Goal: Task Accomplishment & Management: Manage account settings

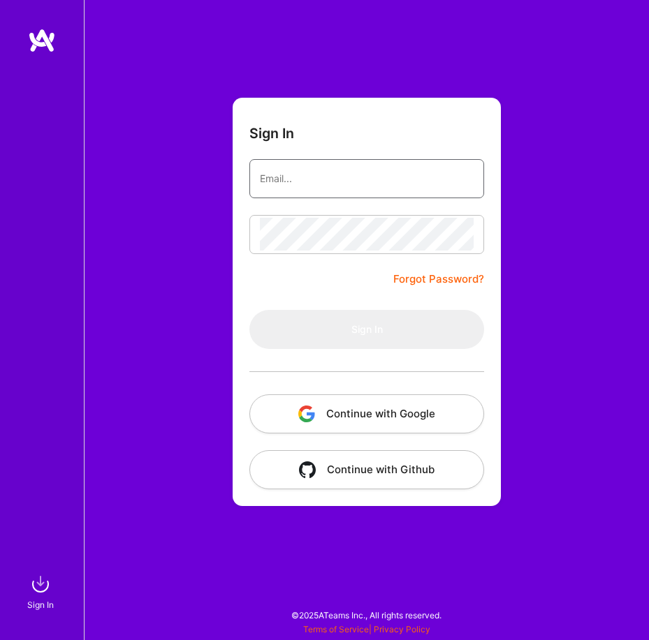
click at [319, 177] on input "email" at bounding box center [367, 179] width 214 height 34
paste input "[EMAIL_ADDRESS][DOMAIN_NAME]"
type input "[EMAIL_ADDRESS][DOMAIN_NAME]"
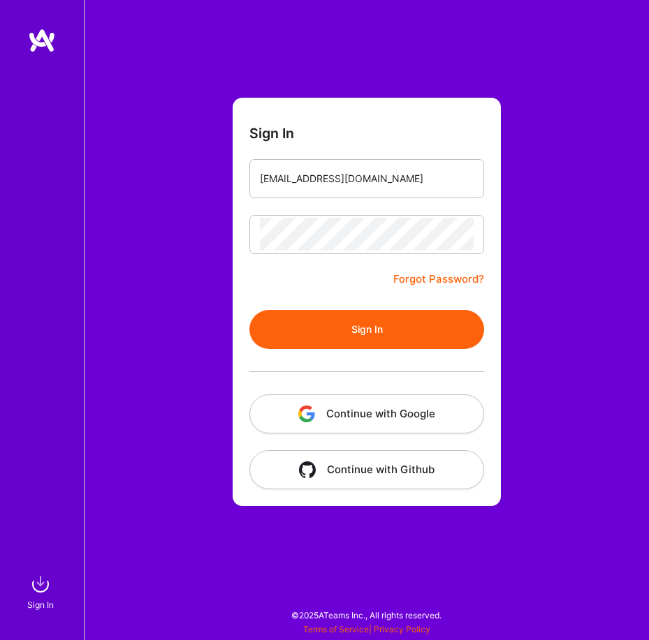
click at [392, 326] on button "Sign In" at bounding box center [366, 329] width 235 height 39
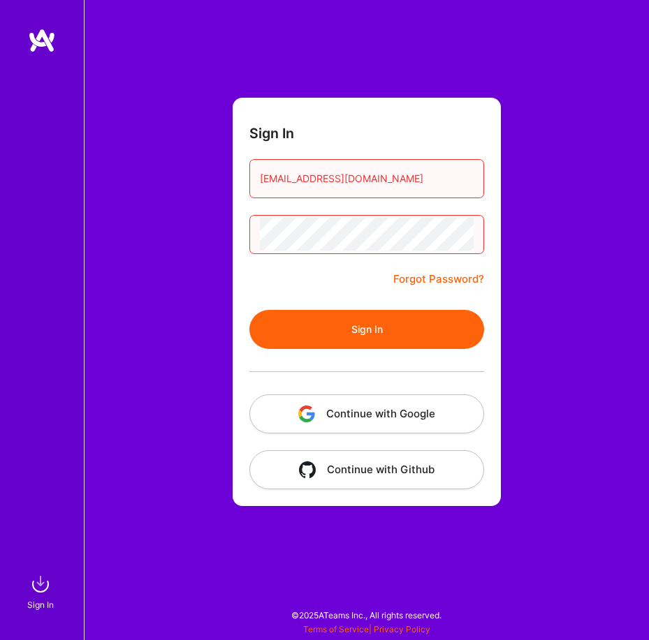
click at [365, 327] on button "Sign In" at bounding box center [366, 329] width 235 height 39
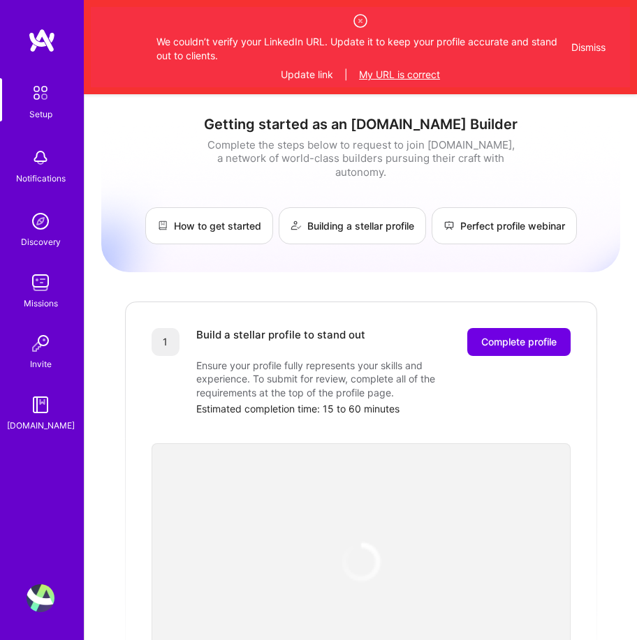
click at [402, 75] on button "My URL is correct" at bounding box center [399, 75] width 81 height 14
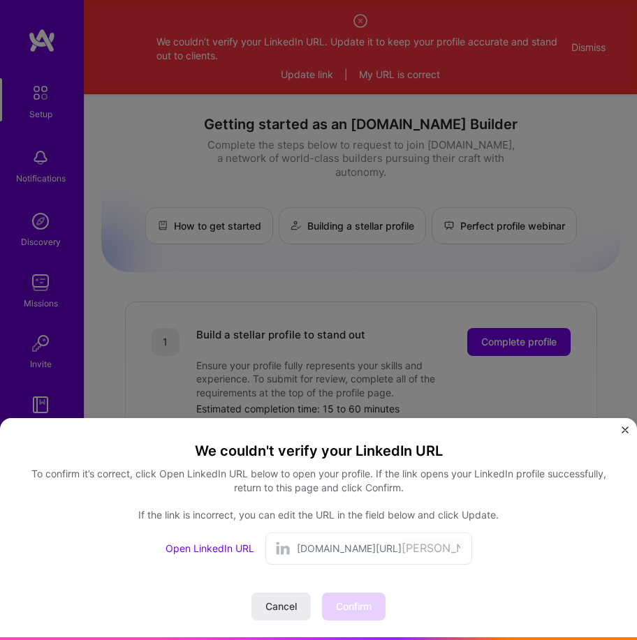
click at [369, 610] on div "Cancel Confirm" at bounding box center [318, 607] width 134 height 28
click at [303, 553] on span "[DOMAIN_NAME][URL]" at bounding box center [349, 549] width 105 height 14
click at [375, 550] on div "[DOMAIN_NAME][URL] [PERSON_NAME]" at bounding box center [380, 549] width 166 height 20
click at [295, 548] on div "[DOMAIN_NAME][URL] [PERSON_NAME]" at bounding box center [368, 549] width 207 height 32
click at [304, 548] on span "[DOMAIN_NAME][URL]" at bounding box center [349, 549] width 105 height 14
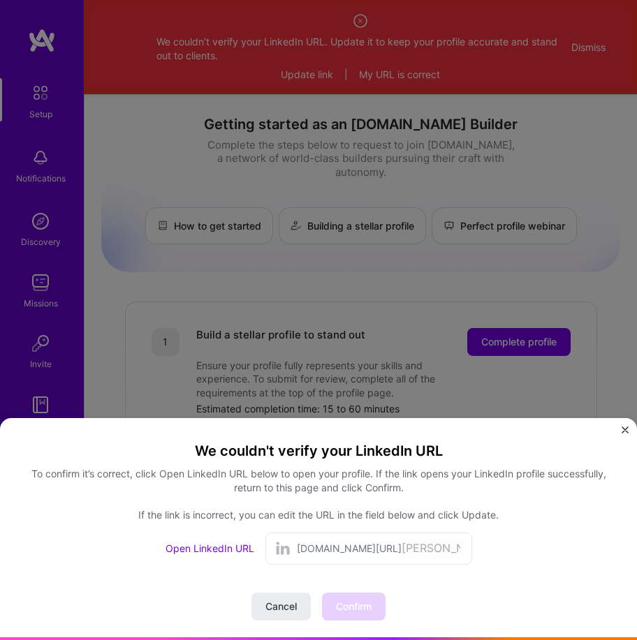
click at [228, 549] on link "Open LinkedIn URL" at bounding box center [209, 549] width 89 height 12
click at [134, 450] on div "We couldn't verify your LinkedIn URL" at bounding box center [318, 451] width 603 height 21
click at [441, 544] on input "[PERSON_NAME]" at bounding box center [432, 549] width 61 height 20
drag, startPoint x: 441, startPoint y: 547, endPoint x: 369, endPoint y: 550, distance: 71.3
click at [402, 550] on input "[PERSON_NAME]" at bounding box center [432, 549] width 61 height 20
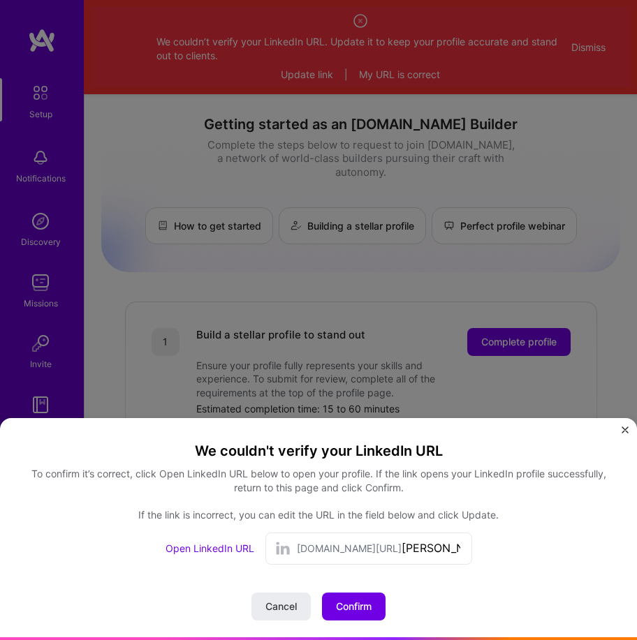
paste input "-a8b39035b"
click at [402, 553] on input "[PERSON_NAME]-a8b39035b" at bounding box center [432, 549] width 61 height 20
type input "[PERSON_NAME]-a8b39035b"
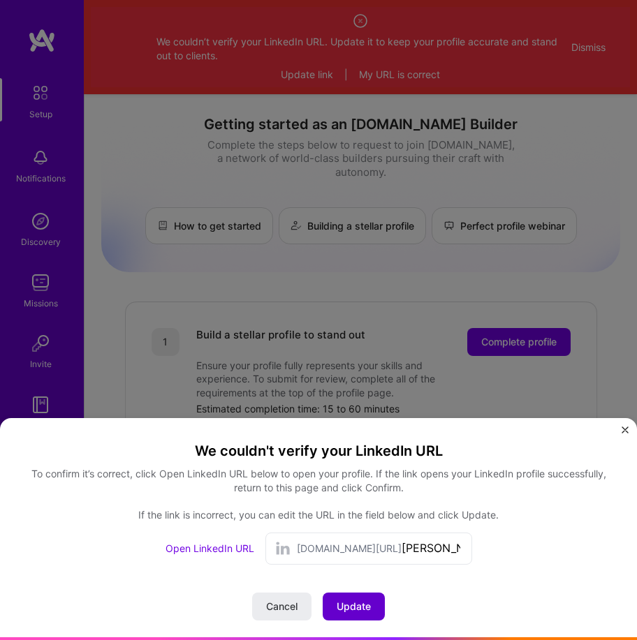
click at [362, 609] on span "Update" at bounding box center [354, 607] width 34 height 14
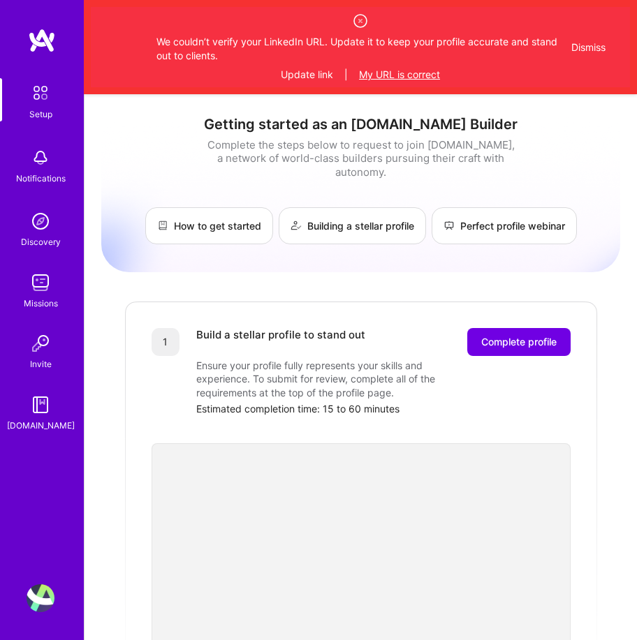
click at [413, 72] on button "My URL is correct" at bounding box center [399, 75] width 81 height 14
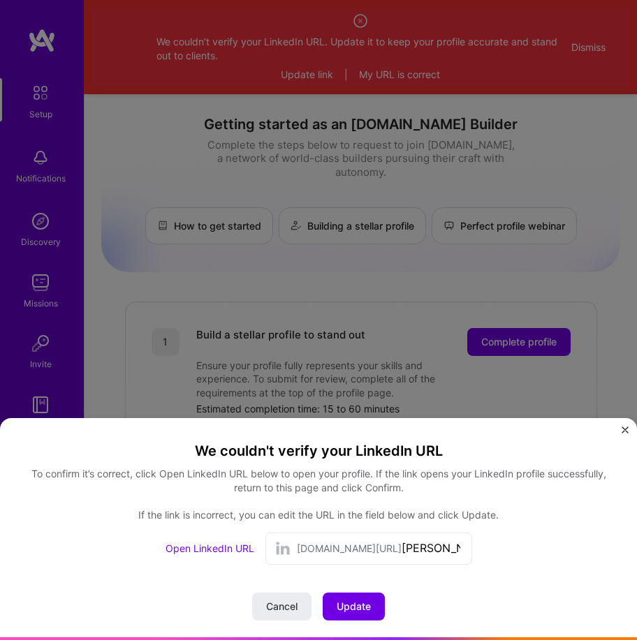
click at [231, 551] on link "Open LinkedIn URL" at bounding box center [209, 549] width 89 height 12
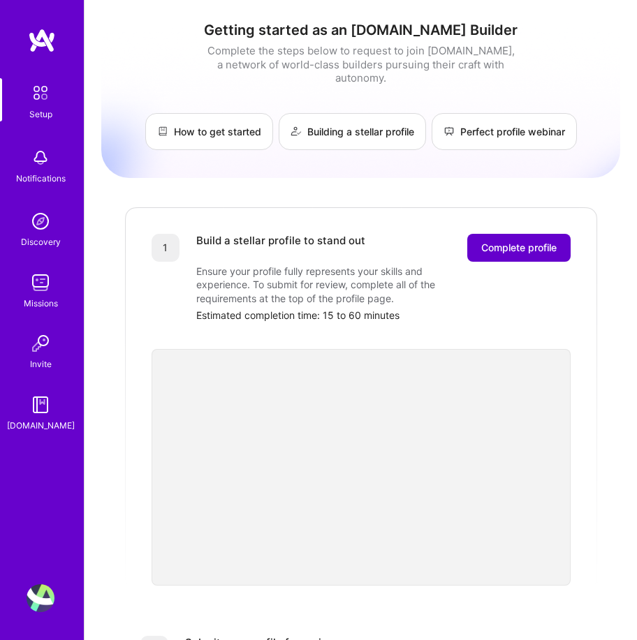
click at [519, 241] on button "Complete profile" at bounding box center [518, 248] width 103 height 28
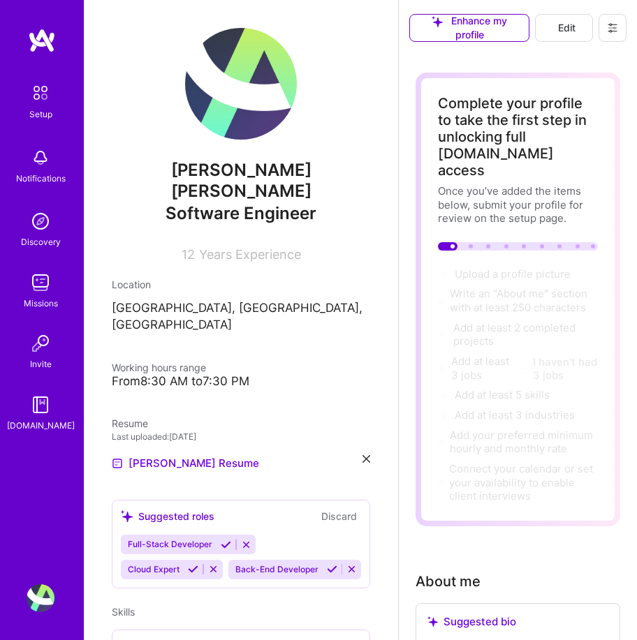
click at [217, 300] on p "[GEOGRAPHIC_DATA], [GEOGRAPHIC_DATA], [GEOGRAPHIC_DATA]" at bounding box center [241, 317] width 258 height 34
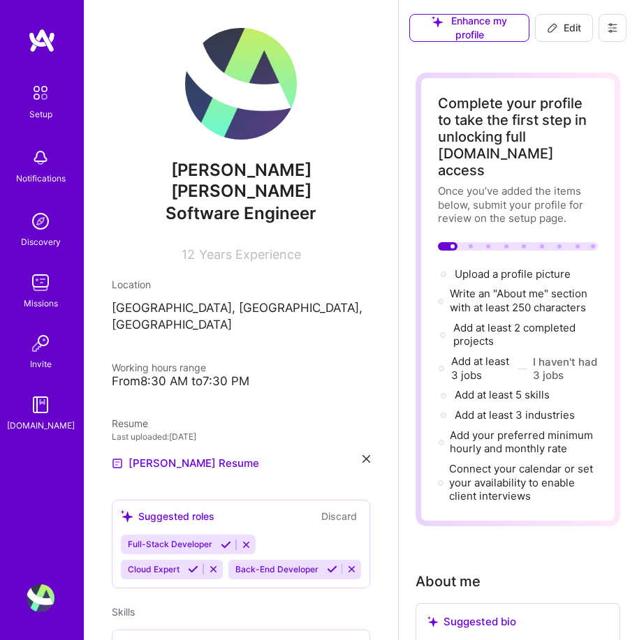
click at [559, 26] on span "Edit" at bounding box center [564, 28] width 34 height 14
select select "US"
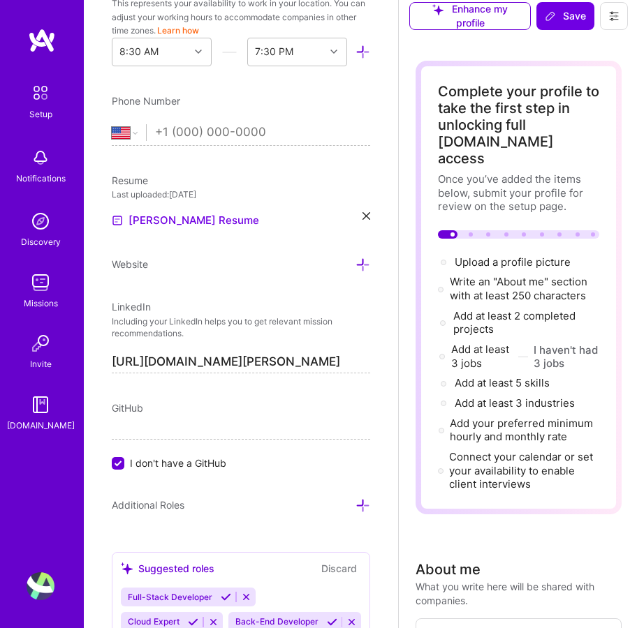
scroll to position [489, 0]
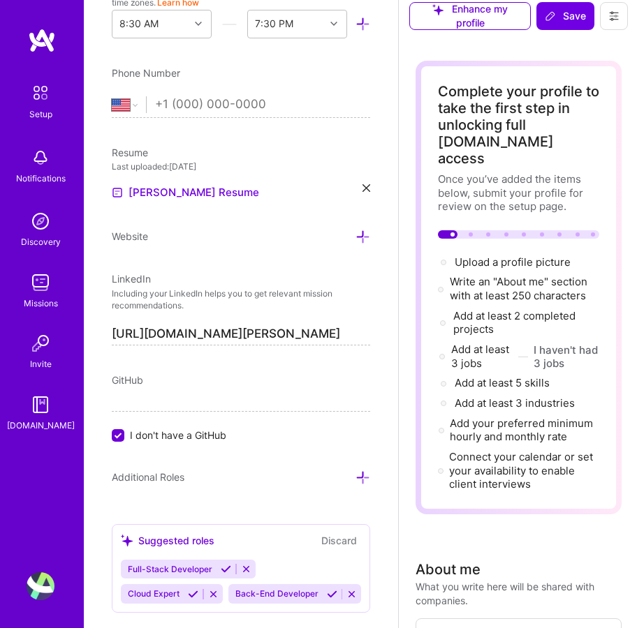
click at [362, 184] on icon at bounding box center [366, 188] width 8 height 8
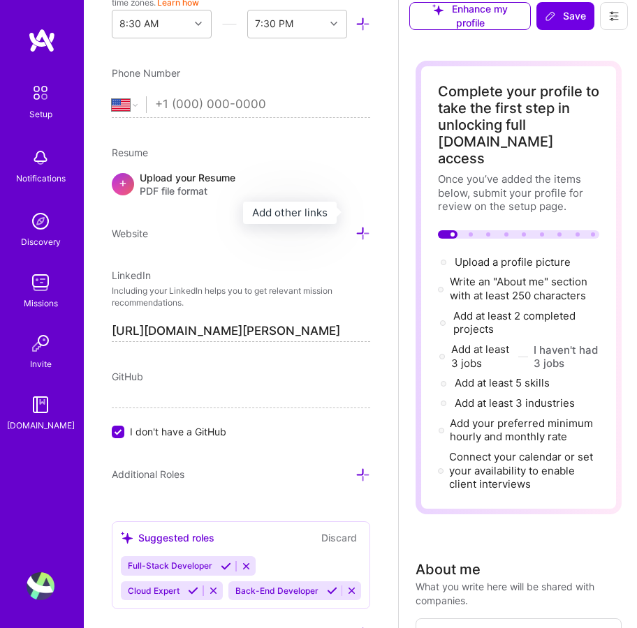
click at [355, 226] on icon at bounding box center [362, 233] width 15 height 15
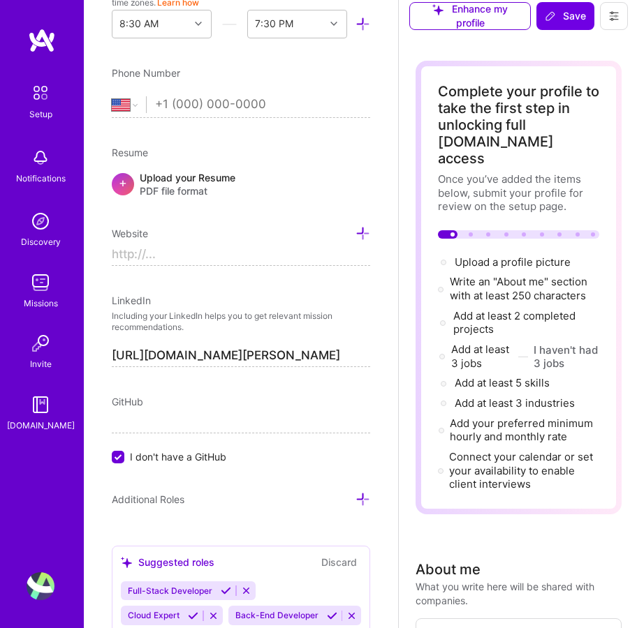
click at [126, 175] on span "+" at bounding box center [123, 182] width 8 height 15
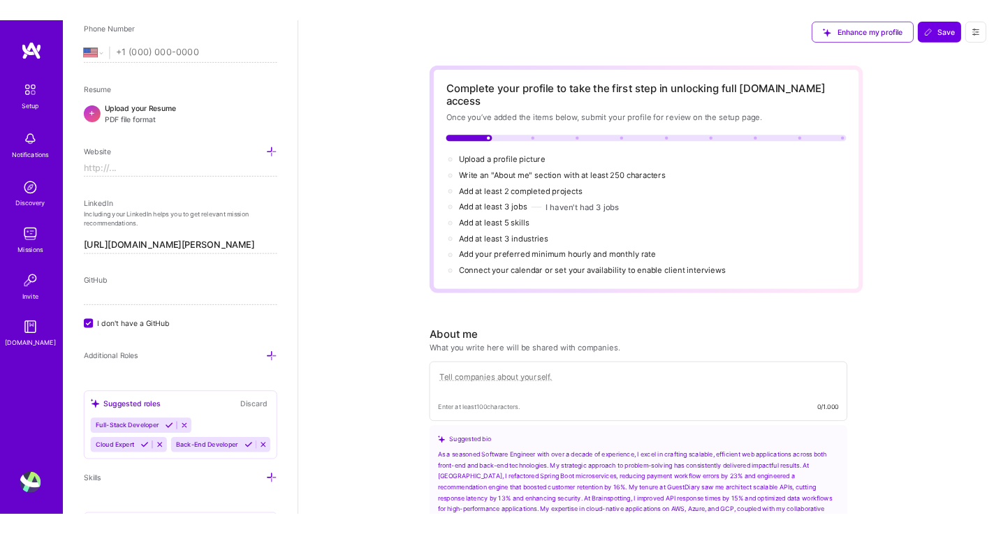
scroll to position [562, 0]
